Goal: Register for event/course

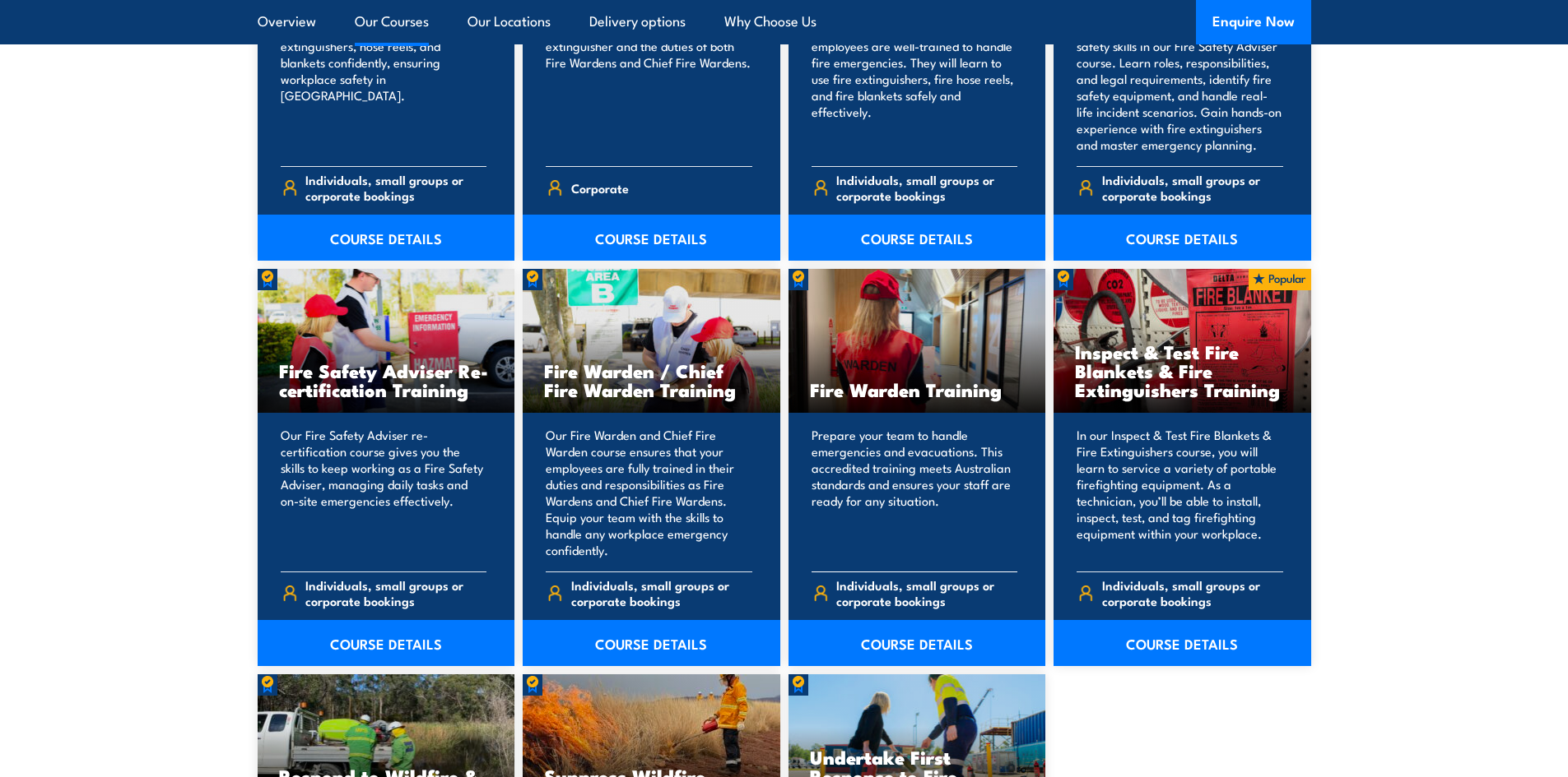
scroll to position [1974, 0]
click at [903, 644] on link "COURSE DETAILS" at bounding box center [918, 642] width 258 height 46
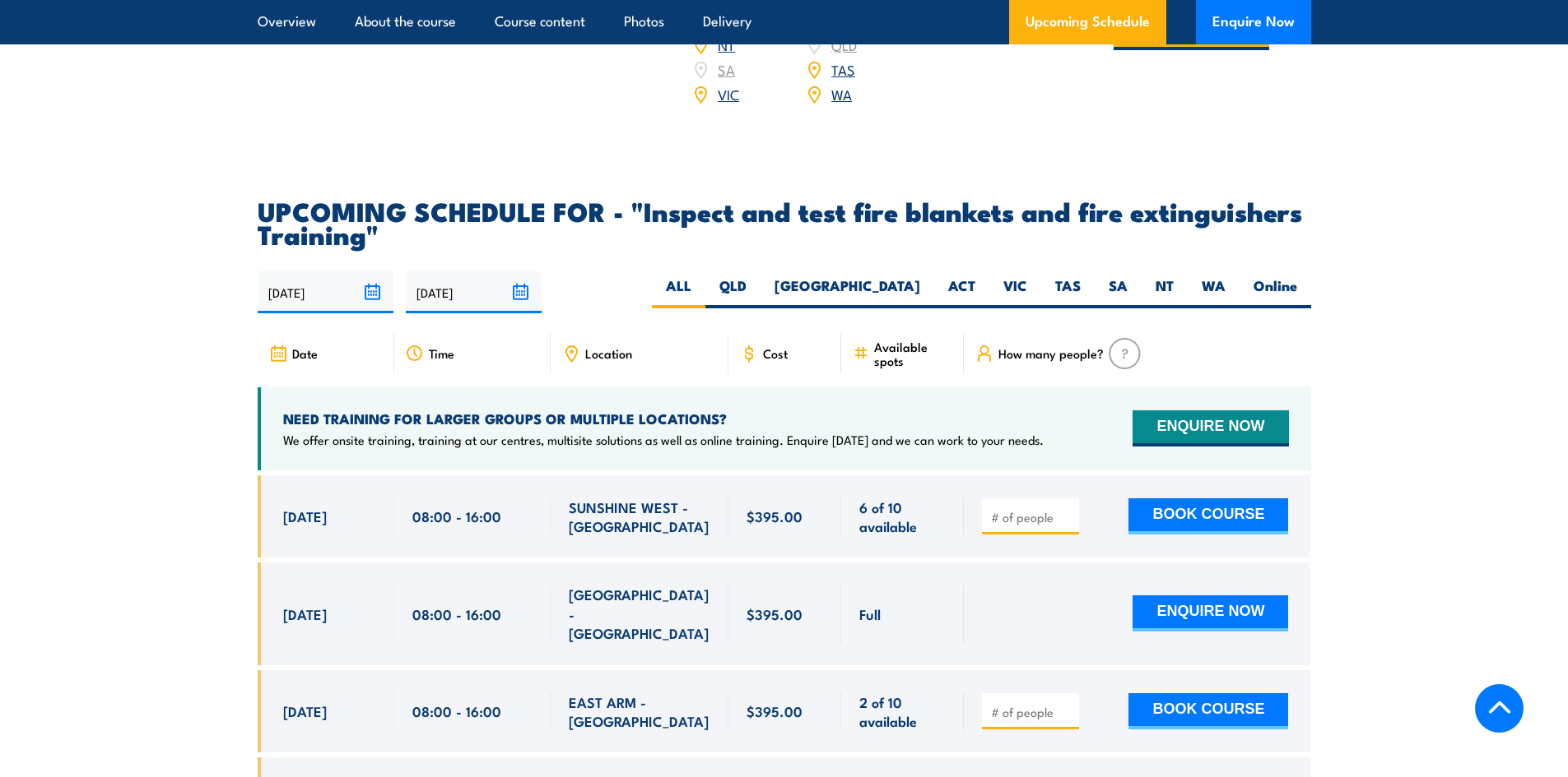
scroll to position [2879, 0]
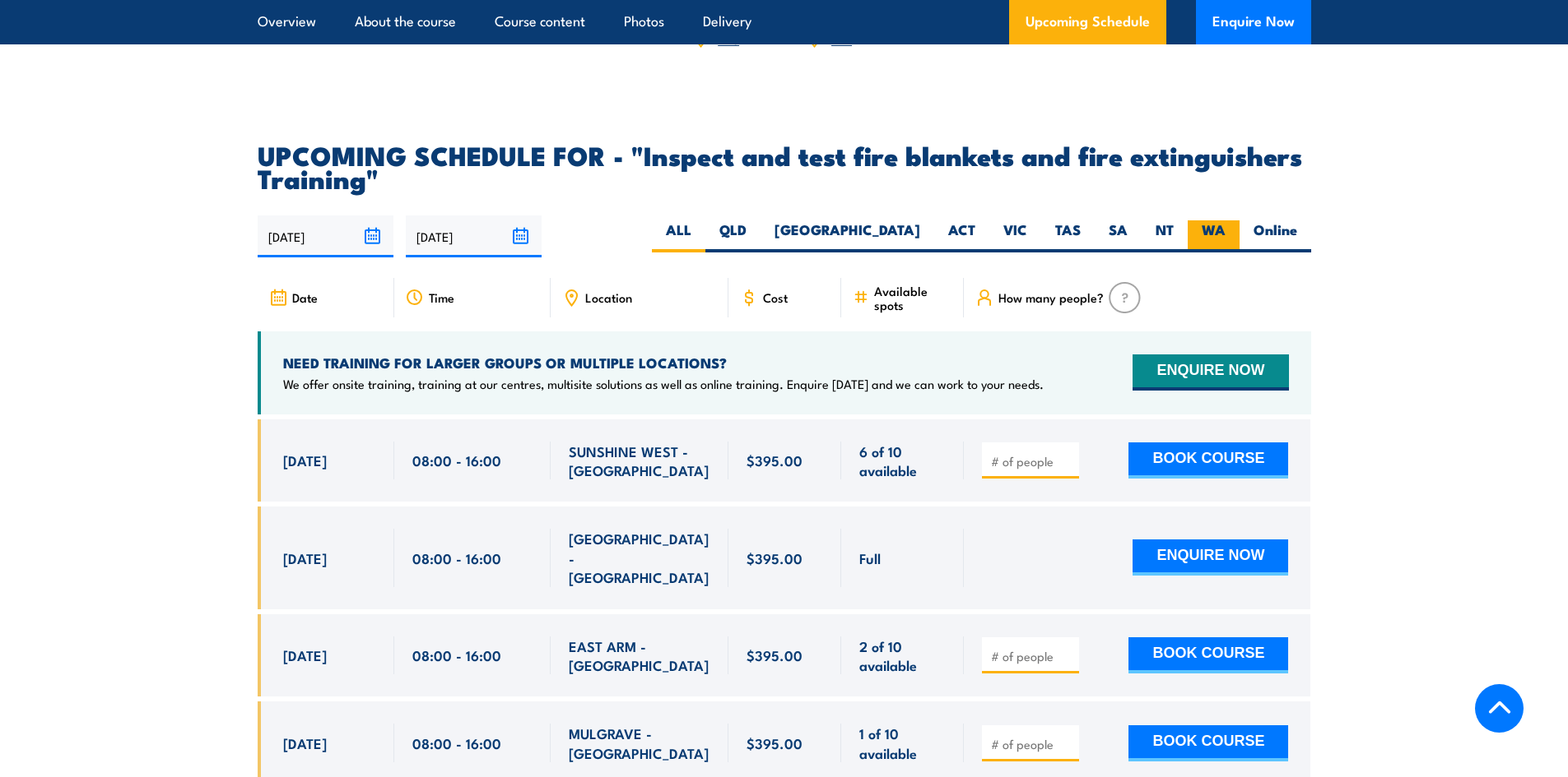
click at [1206, 253] on label "WA" at bounding box center [1213, 236] width 52 height 32
click at [1226, 231] on input "WA" at bounding box center [1230, 225] width 11 height 11
radio input "true"
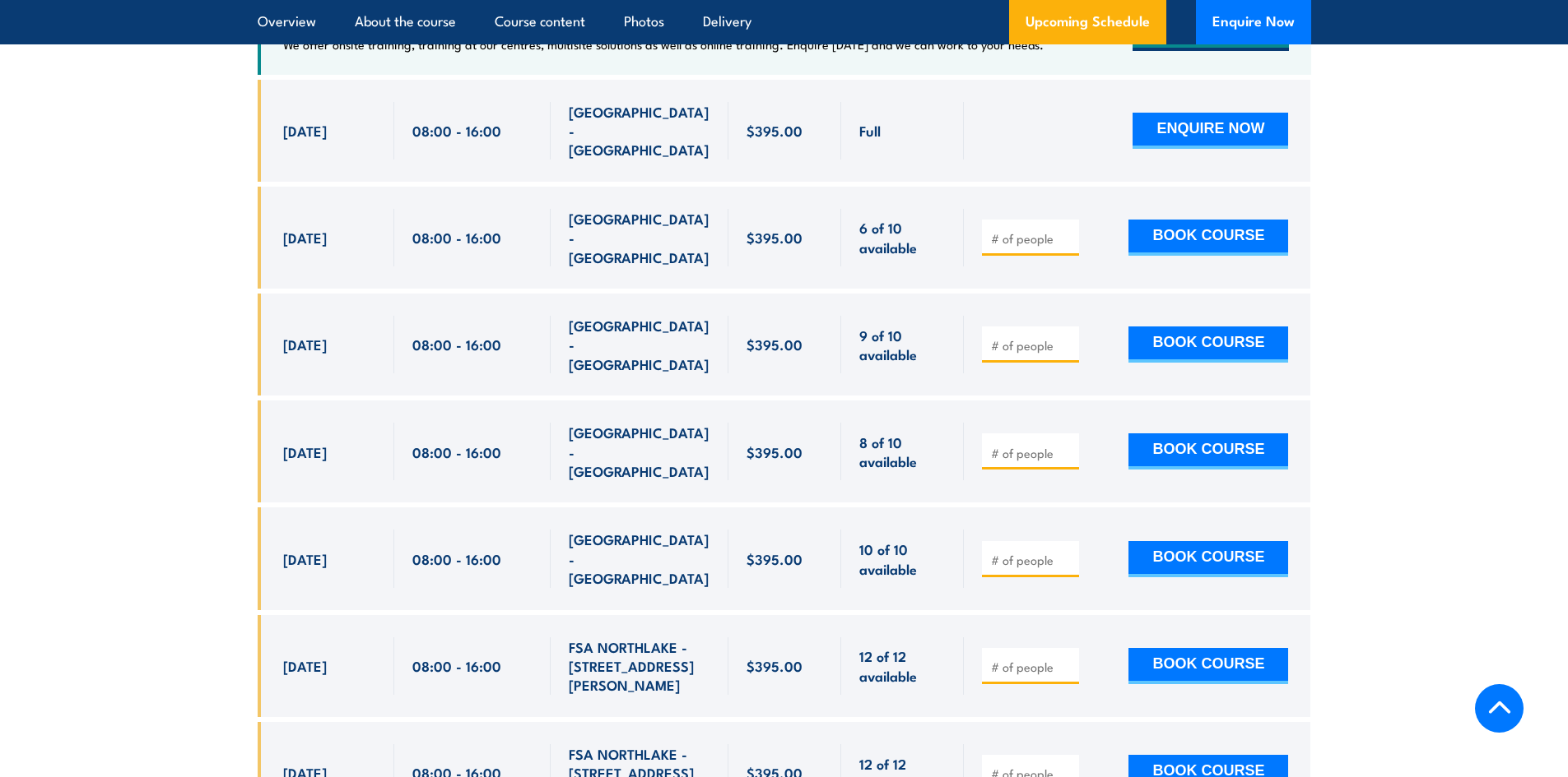
scroll to position [3220, 0]
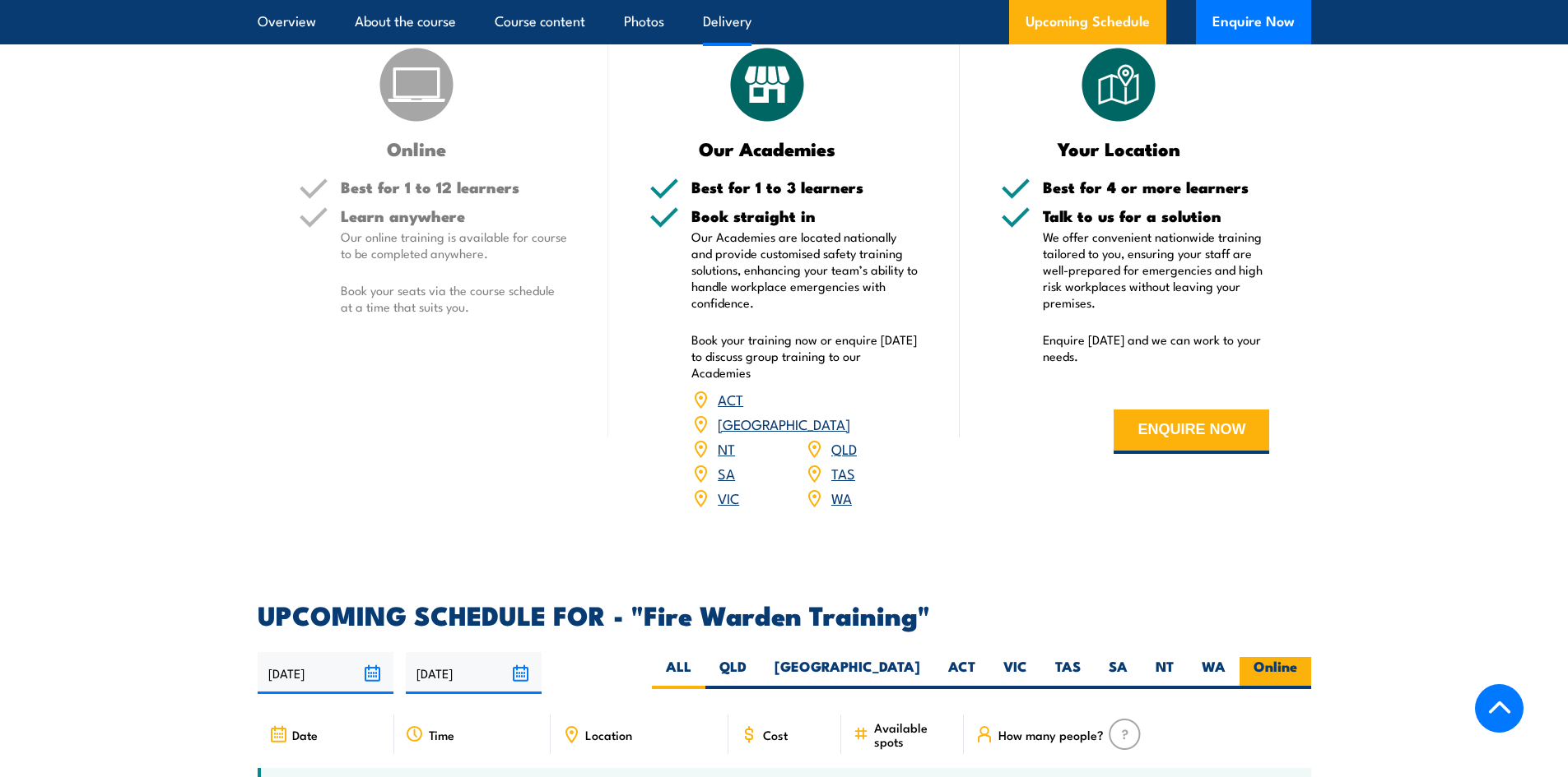
scroll to position [2633, 0]
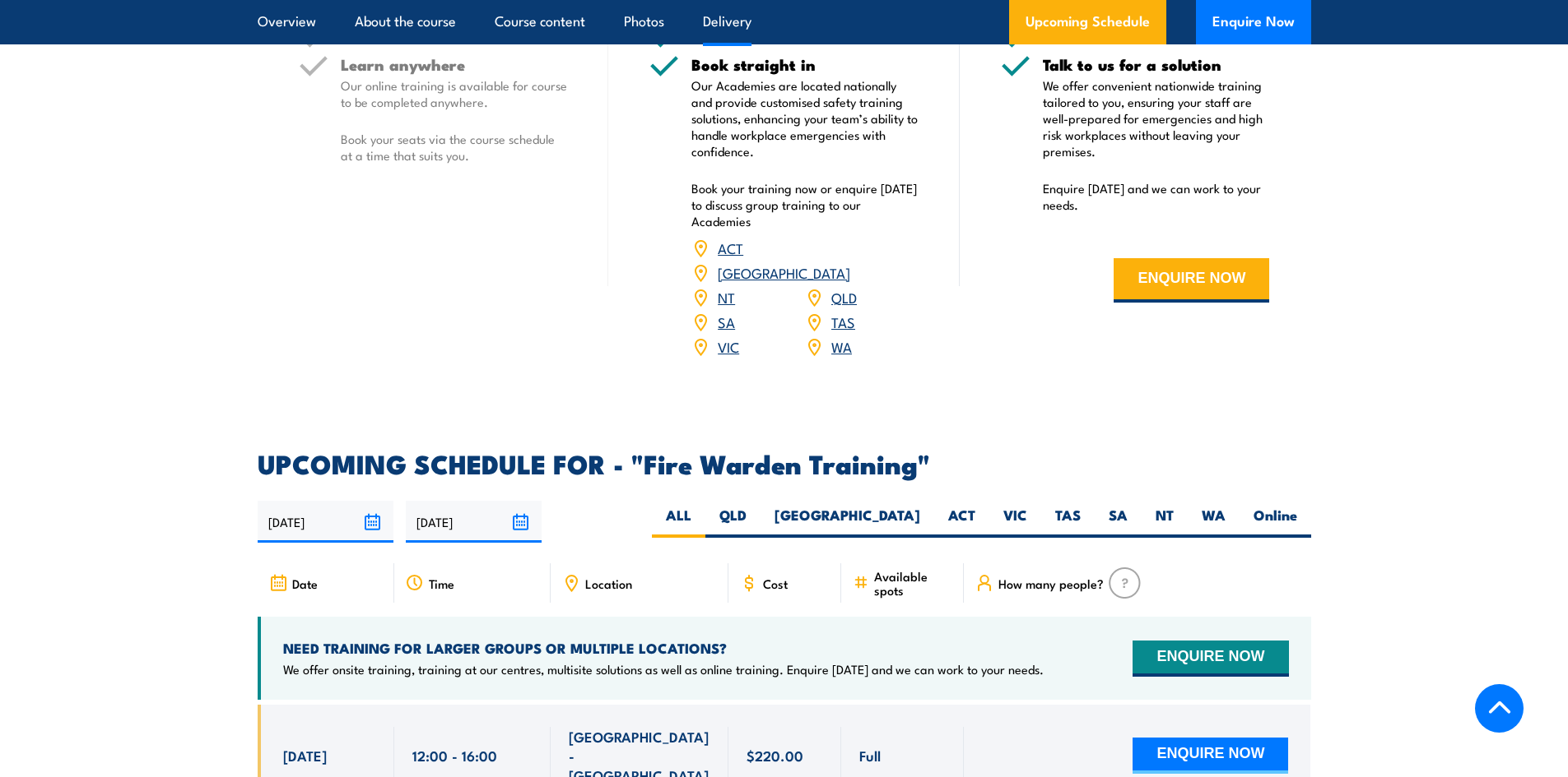
drag, startPoint x: 1219, startPoint y: 493, endPoint x: 1317, endPoint y: 446, distance: 108.7
click at [1219, 506] on label "WA" at bounding box center [1213, 521] width 52 height 32
click at [1226, 506] on input "WA" at bounding box center [1230, 511] width 11 height 11
radio input "true"
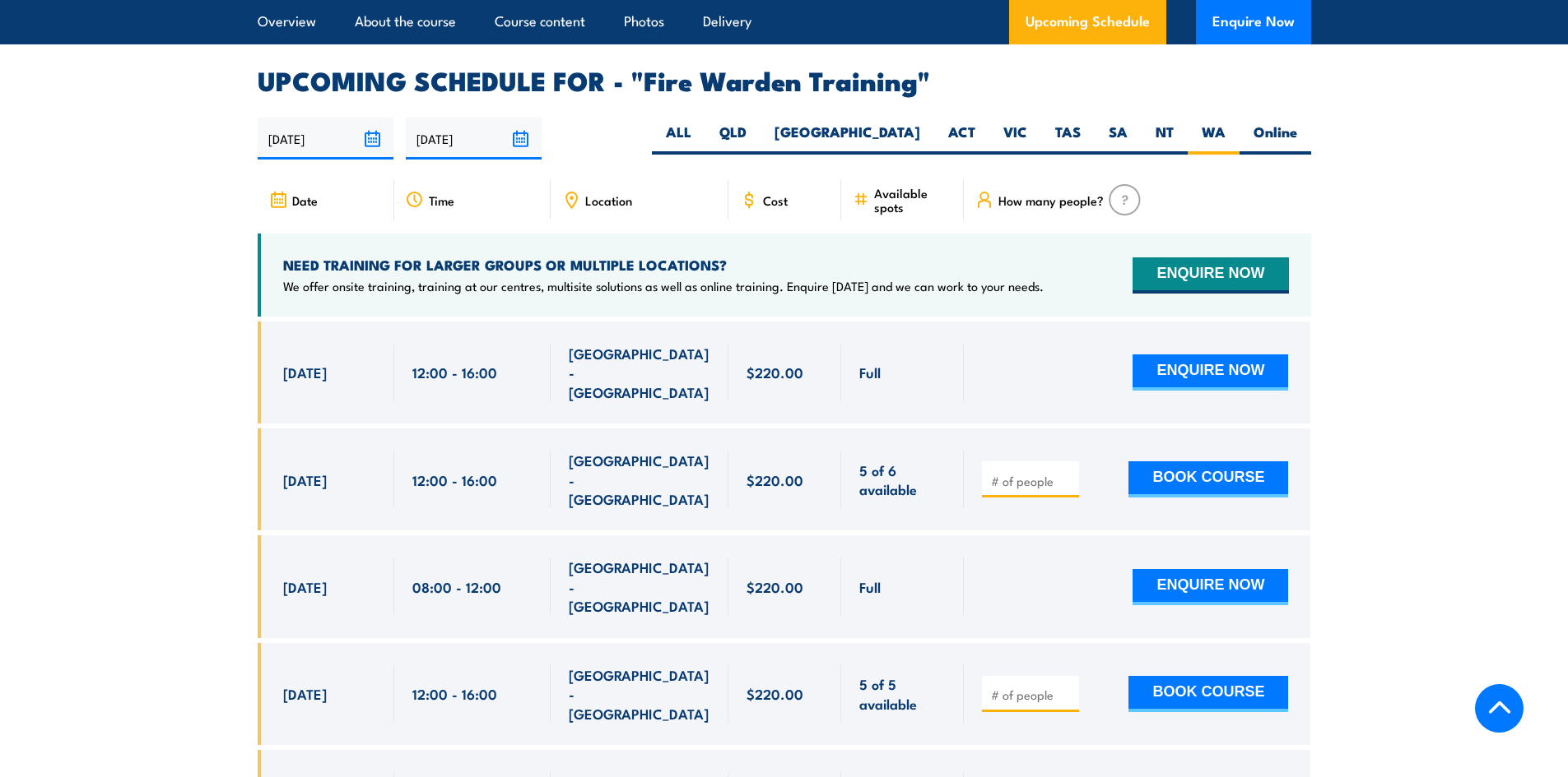
scroll to position [3044, 0]
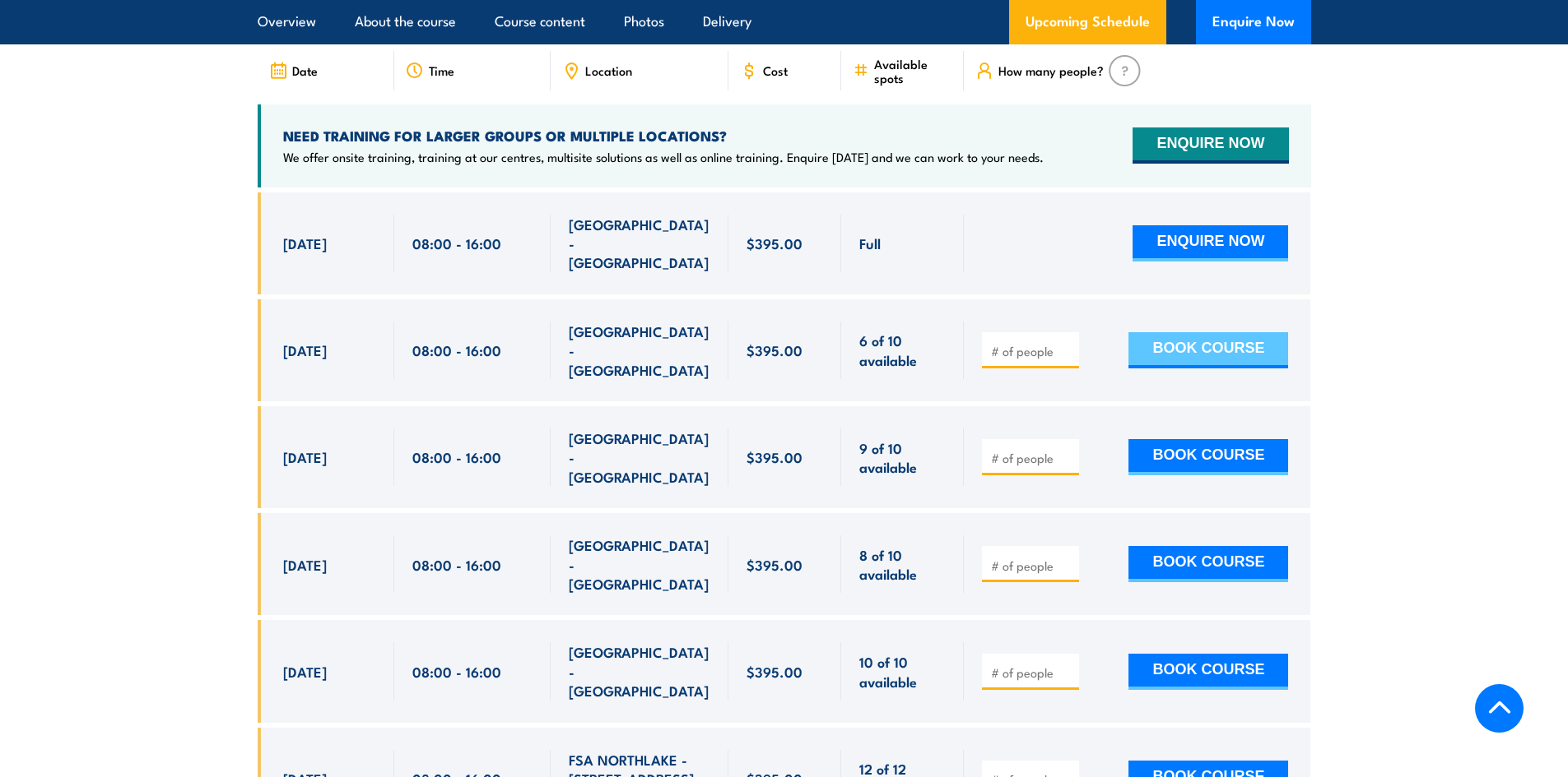
scroll to position [3138, 0]
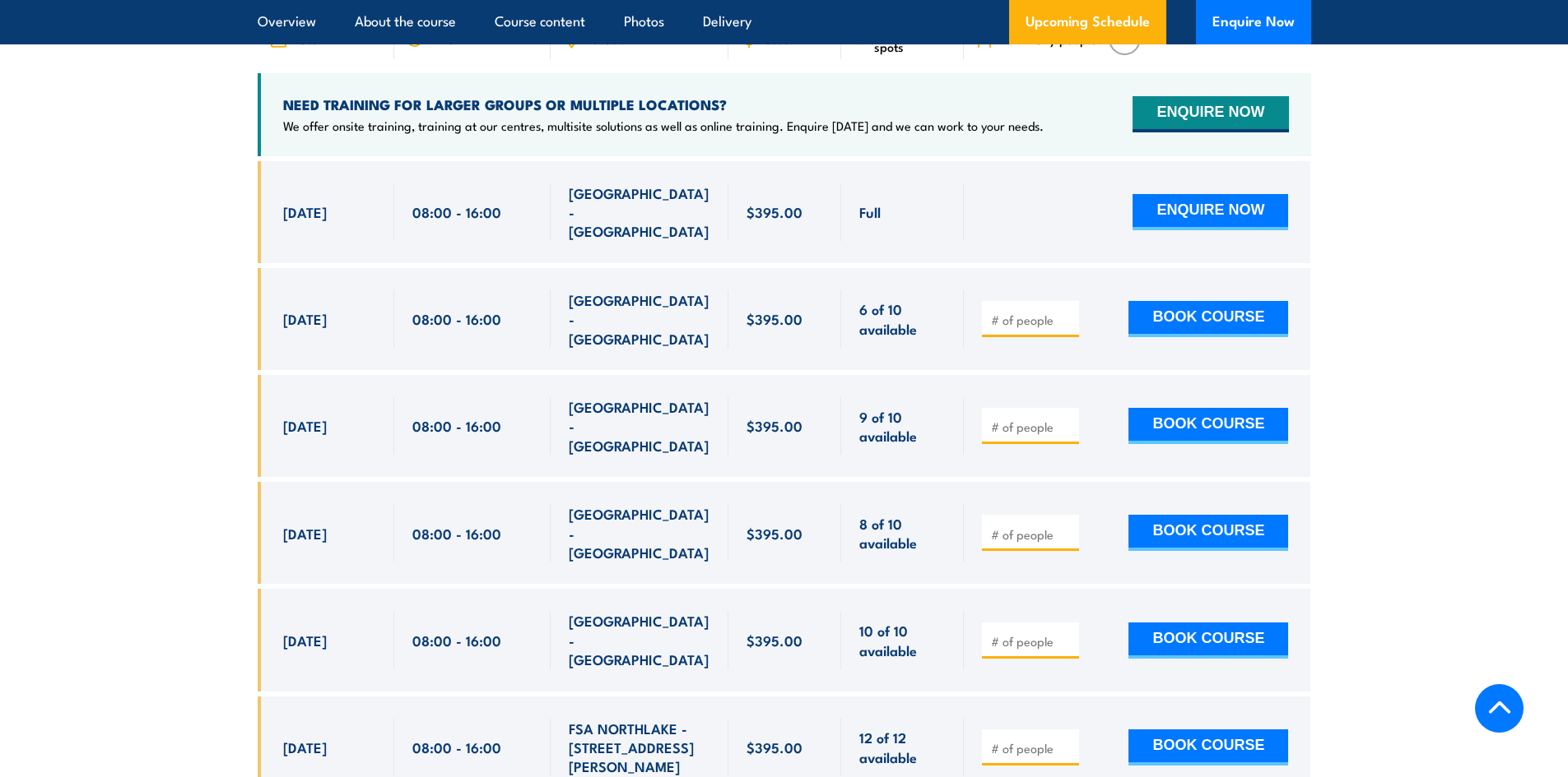
click at [1019, 315] on input "number" at bounding box center [1032, 319] width 83 height 16
type input "1"
click at [1193, 320] on button "BOOK COURSE" at bounding box center [1208, 319] width 160 height 37
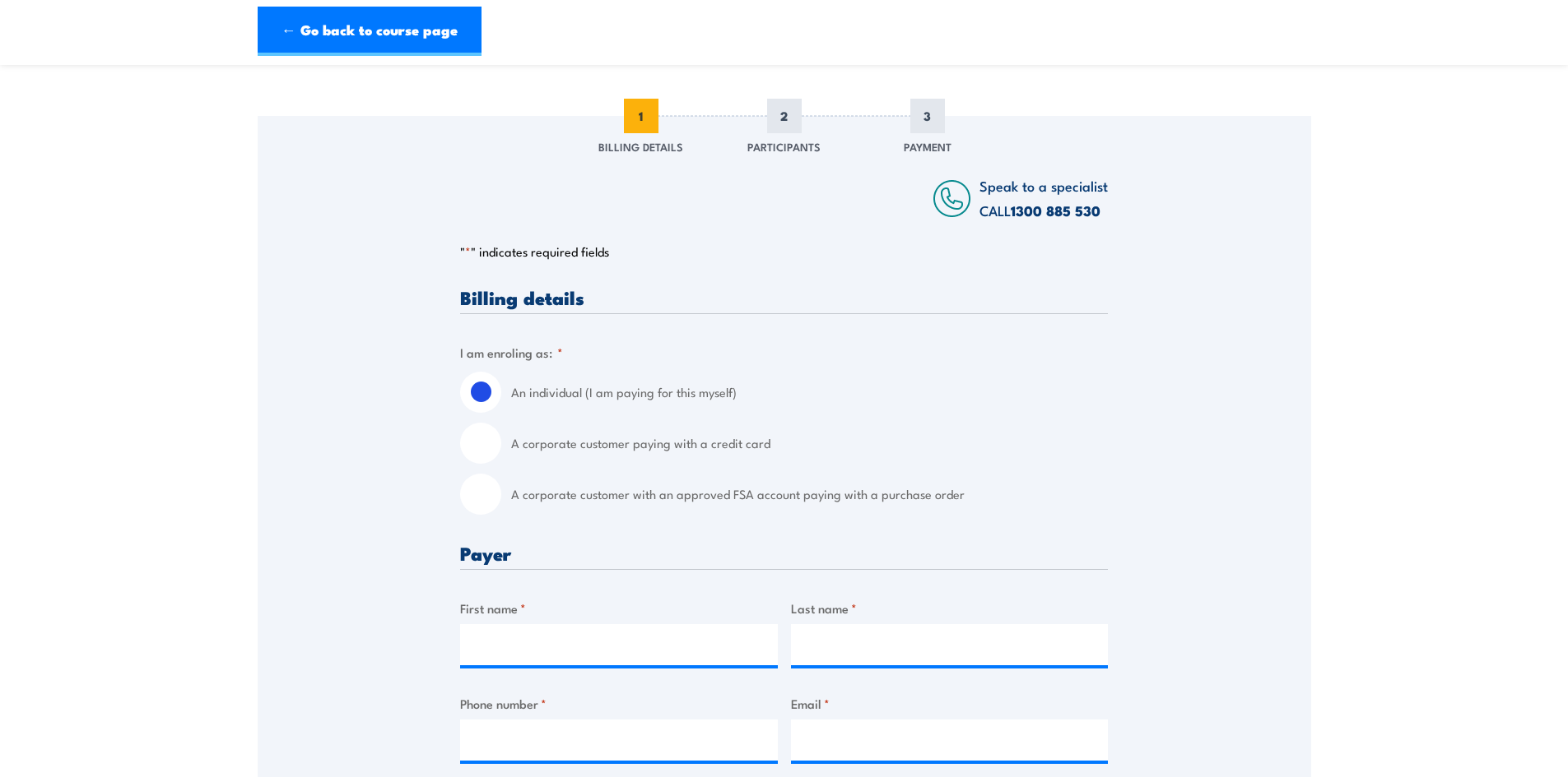
scroll to position [247, 0]
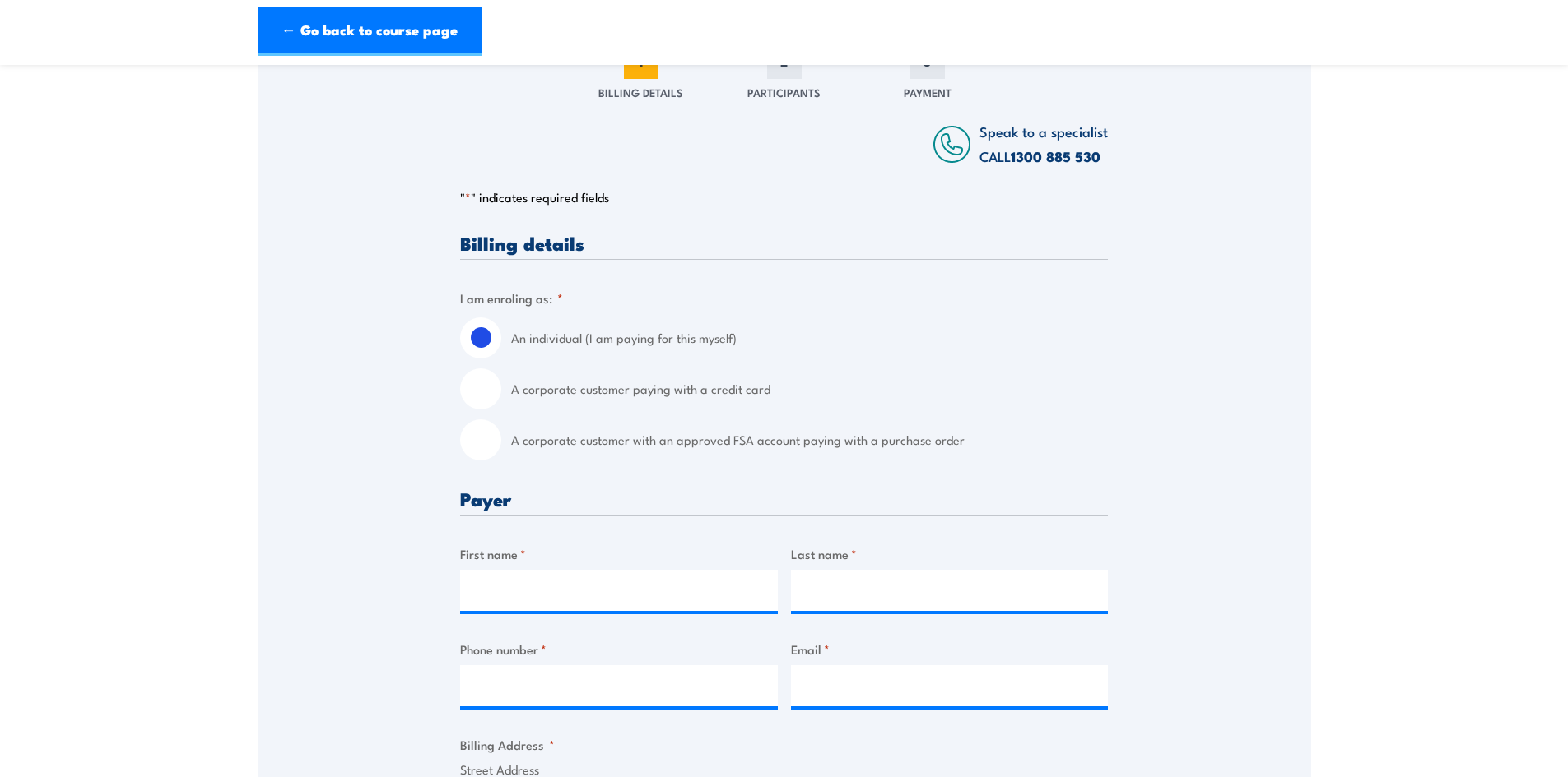
click at [487, 395] on input "A corporate customer paying with a credit card" at bounding box center [480, 388] width 41 height 41
radio input "true"
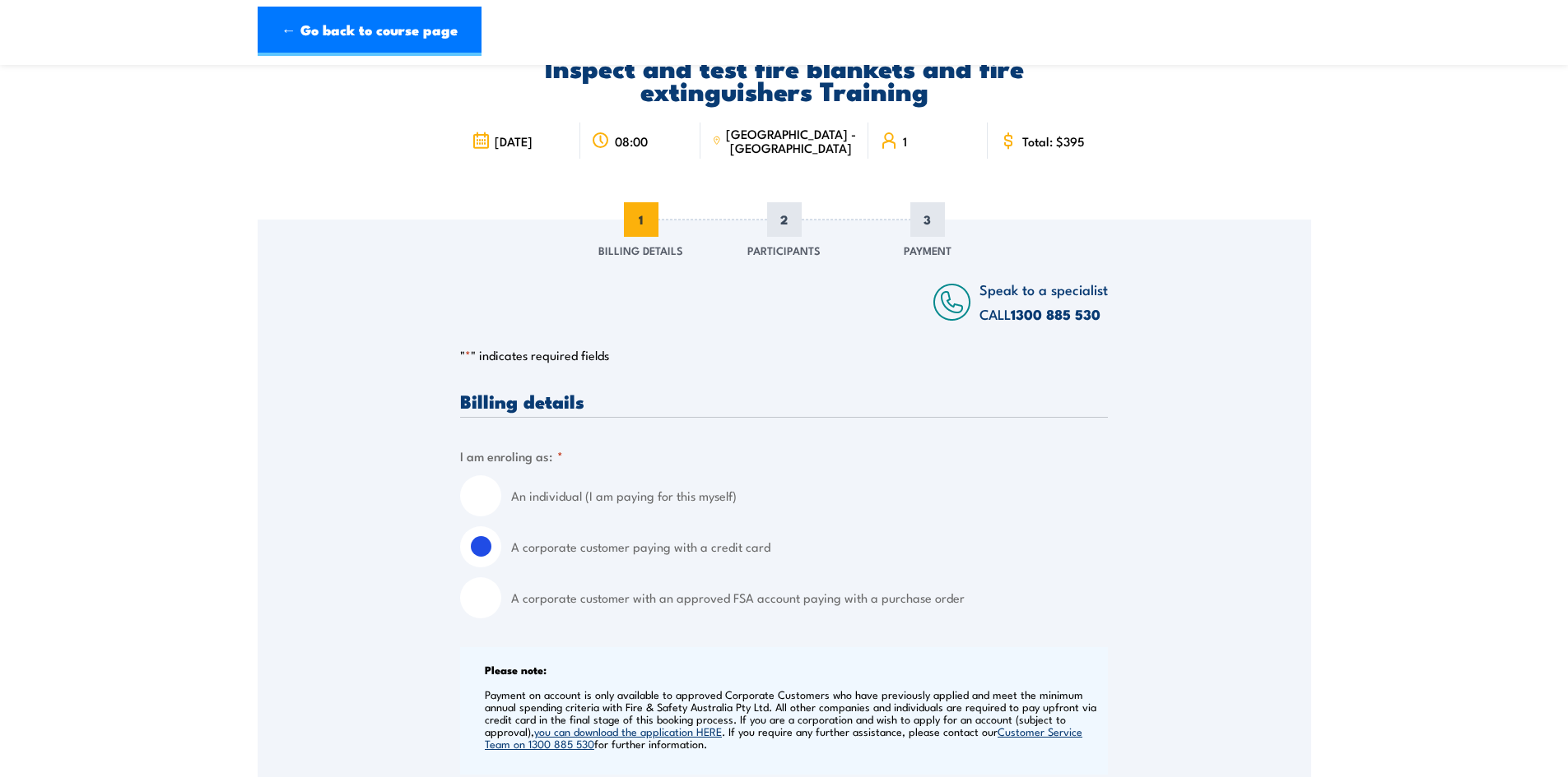
scroll to position [0, 0]
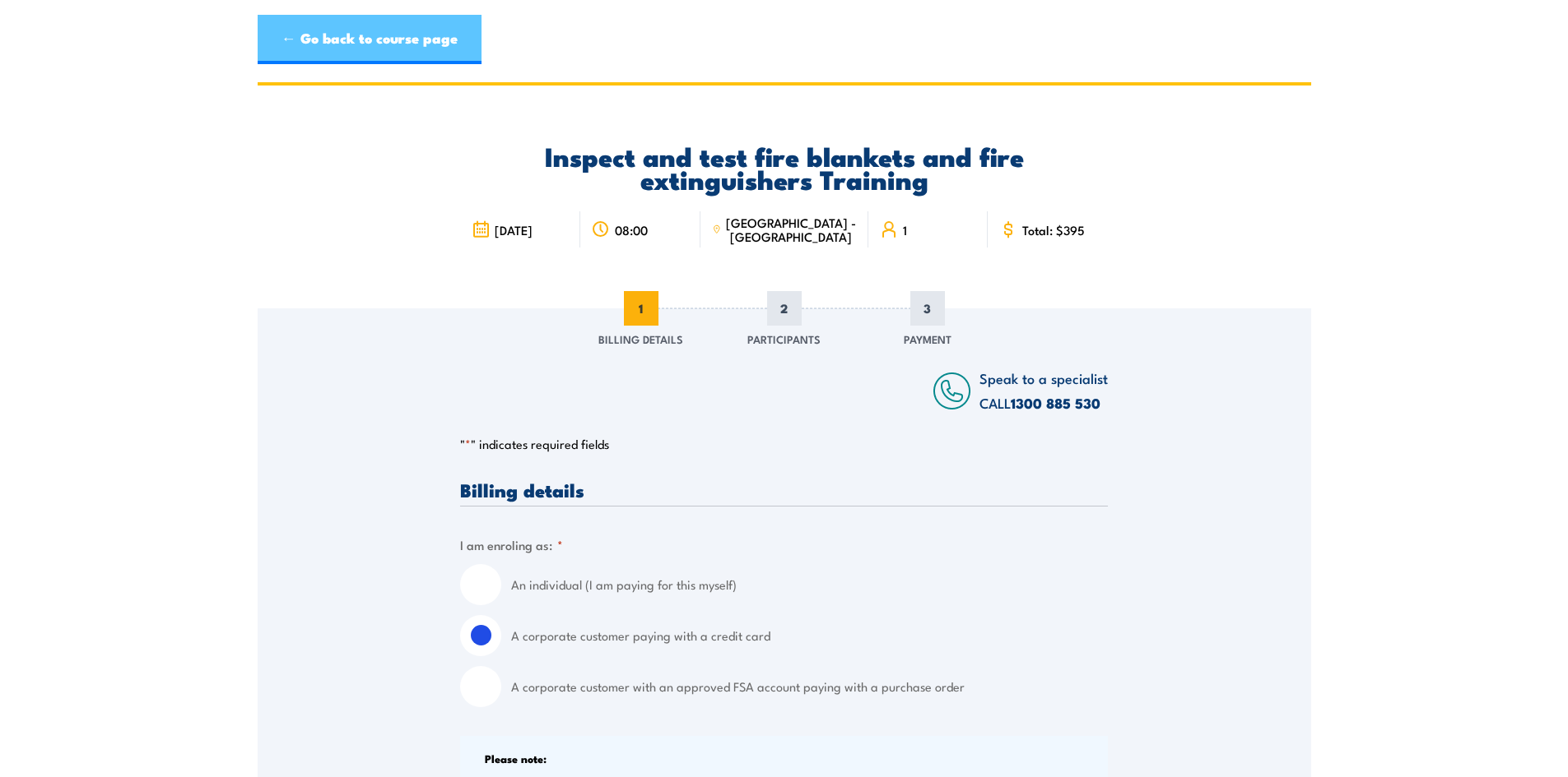
click at [403, 42] on link "← Go back to course page" at bounding box center [369, 38] width 224 height 49
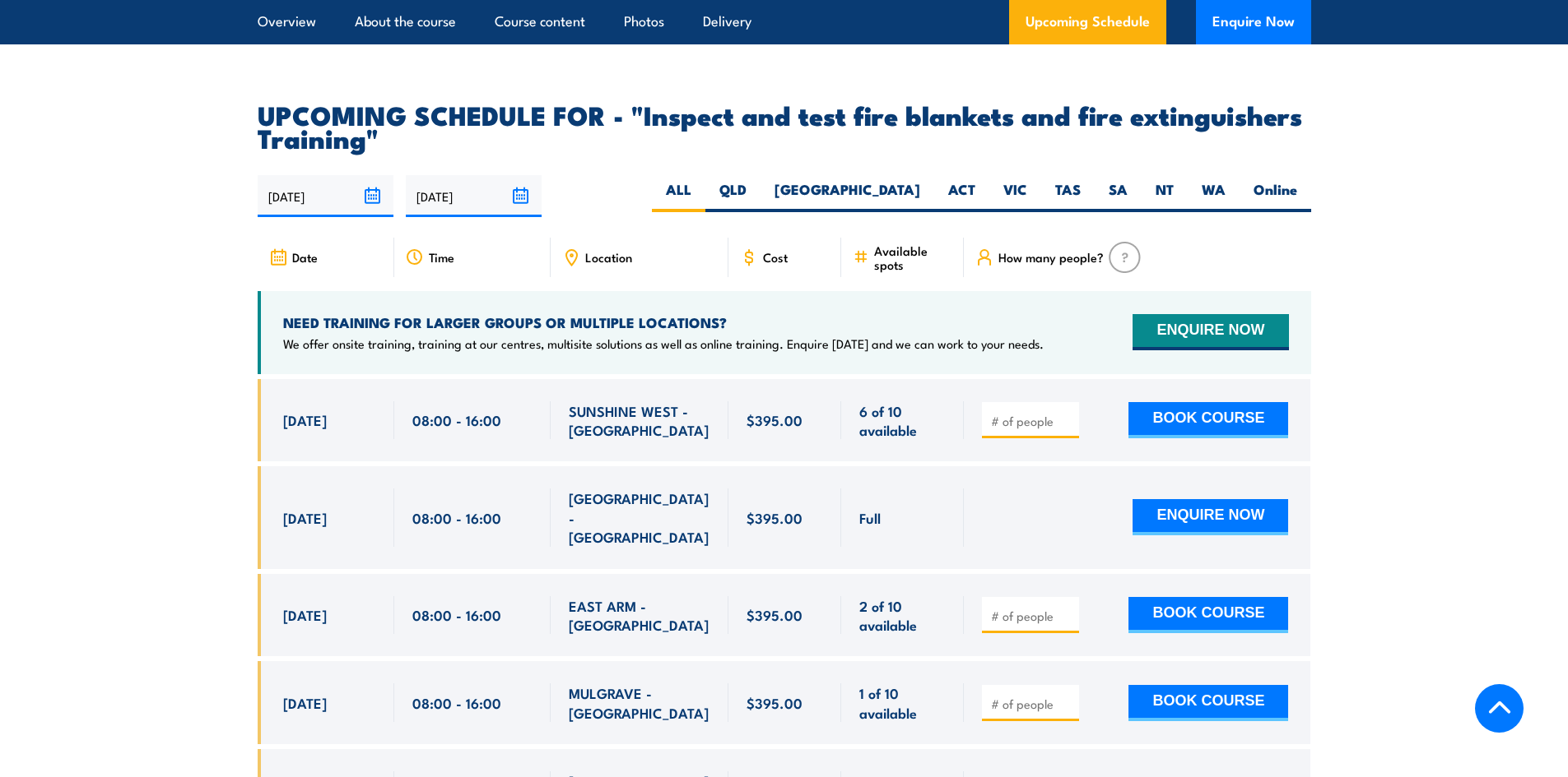
scroll to position [2891, 0]
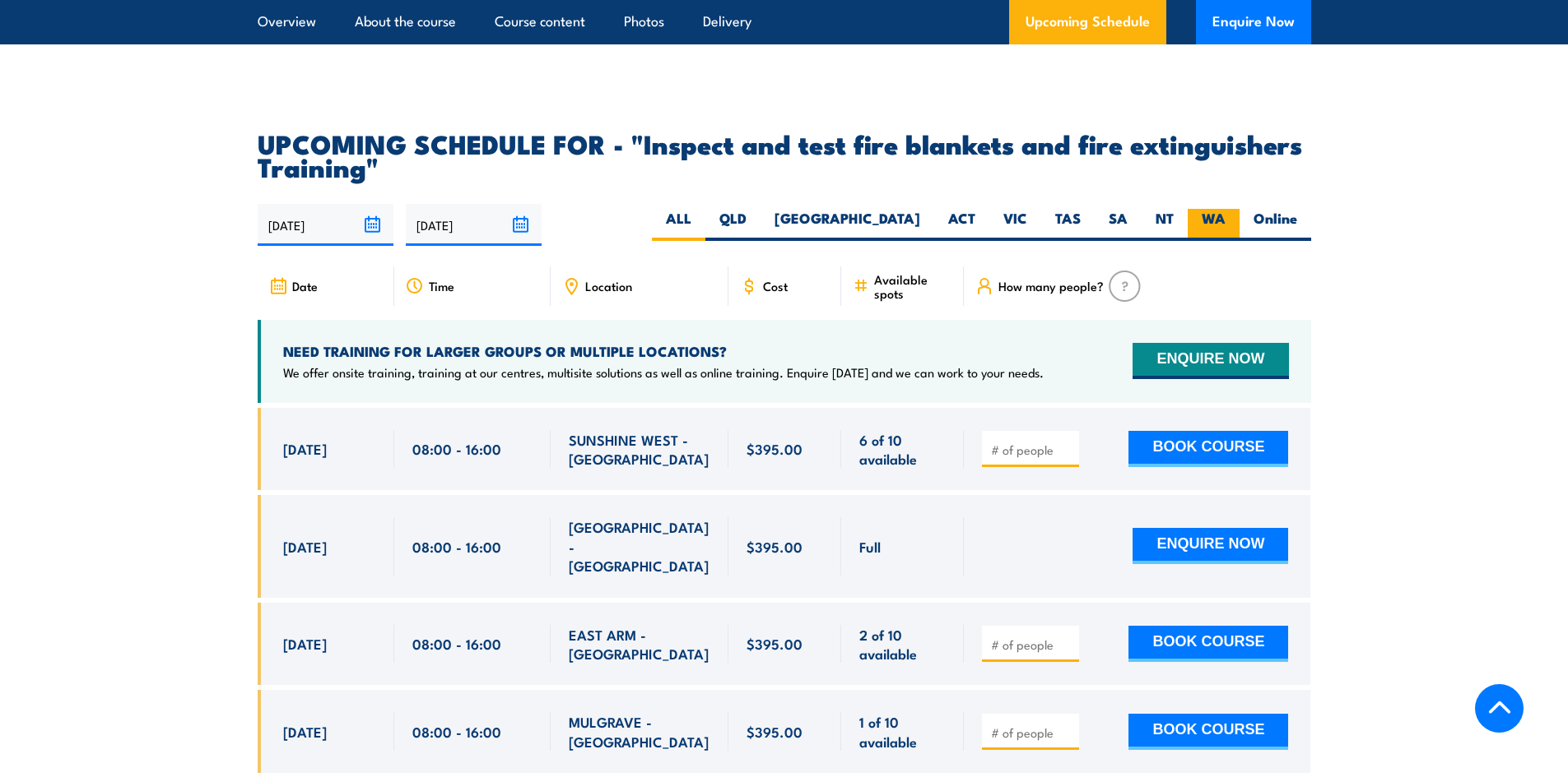
click at [1226, 241] on label "WA" at bounding box center [1213, 224] width 52 height 32
click at [1226, 219] on input "WA" at bounding box center [1230, 213] width 11 height 11
radio input "true"
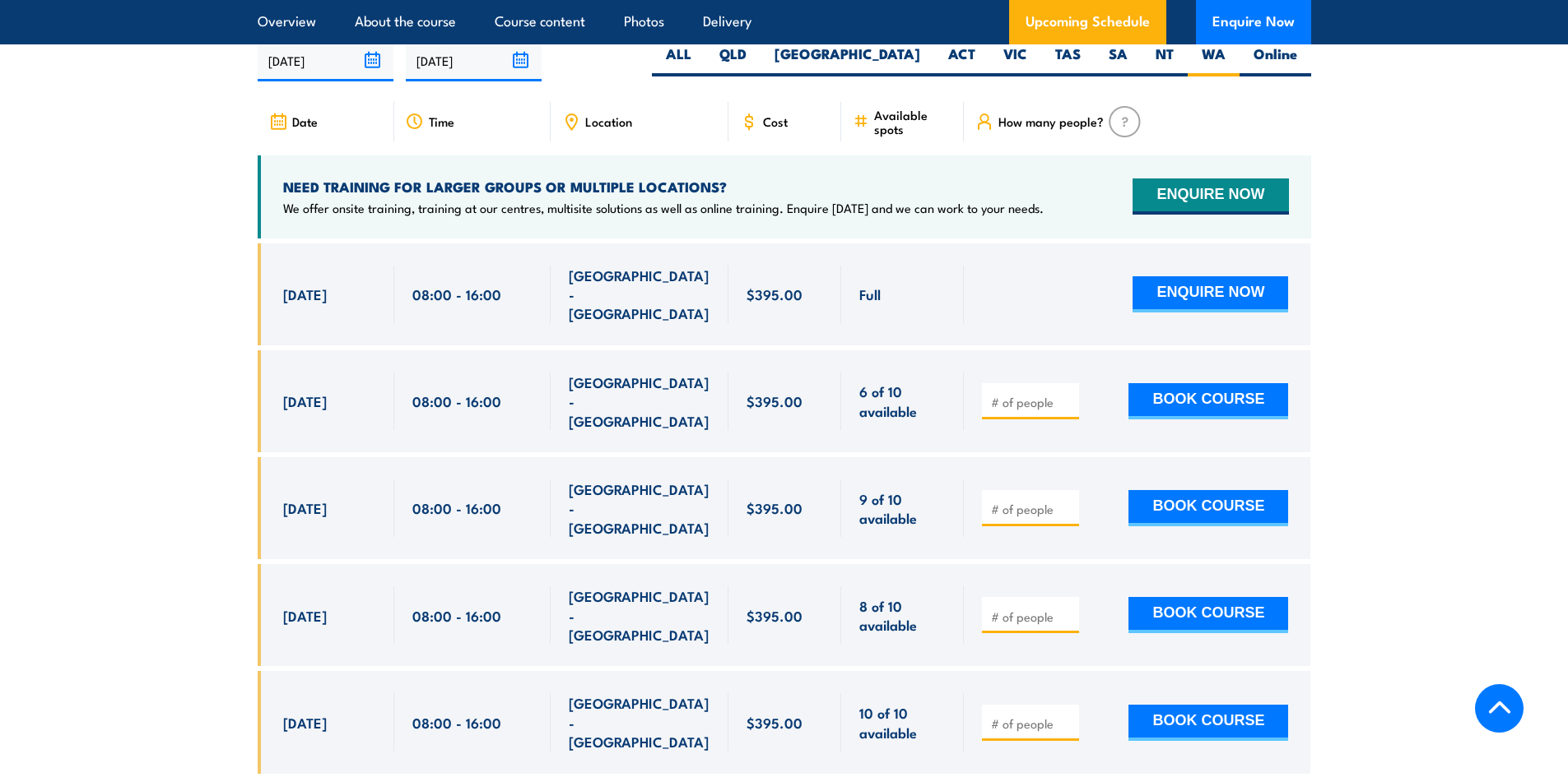
scroll to position [3055, 0]
